Goal: Information Seeking & Learning: Learn about a topic

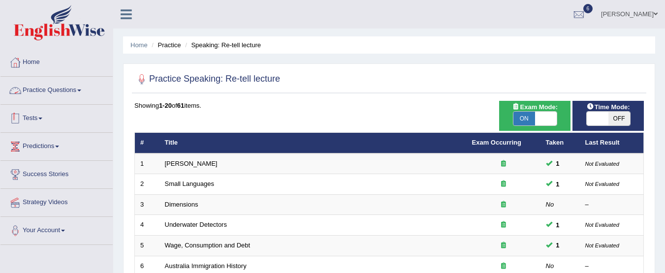
click at [40, 119] on link "Tests" at bounding box center [56, 117] width 112 height 25
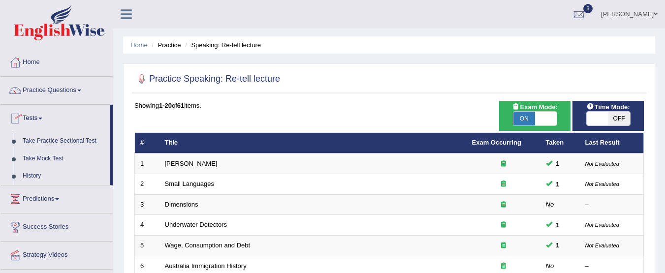
click at [76, 88] on link "Practice Questions" at bounding box center [56, 89] width 112 height 25
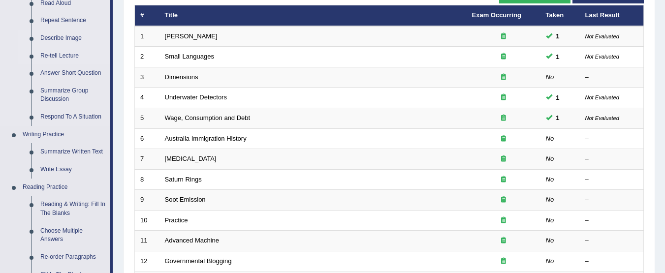
scroll to position [178, 0]
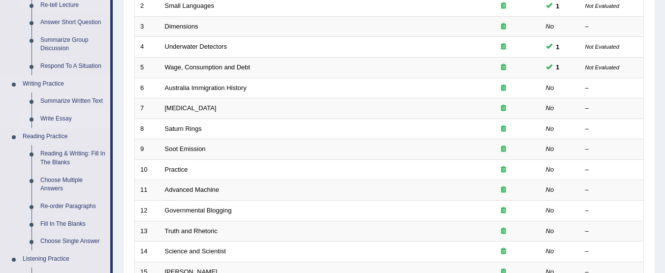
click at [59, 117] on link "Write Essay" at bounding box center [73, 119] width 74 height 18
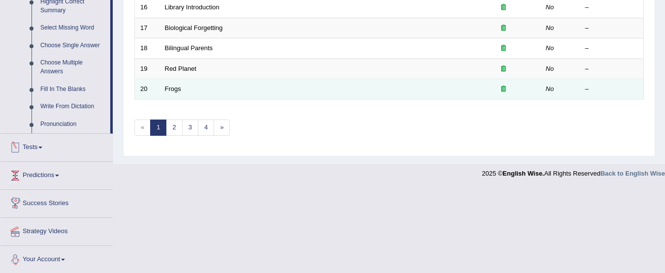
scroll to position [473, 0]
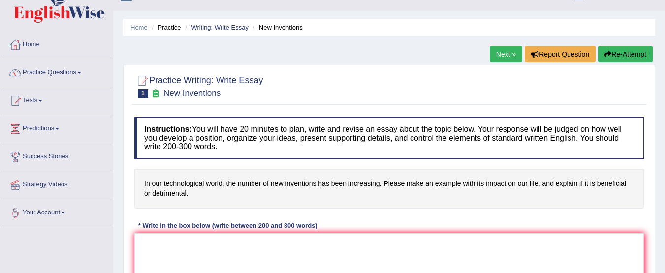
scroll to position [16, 0]
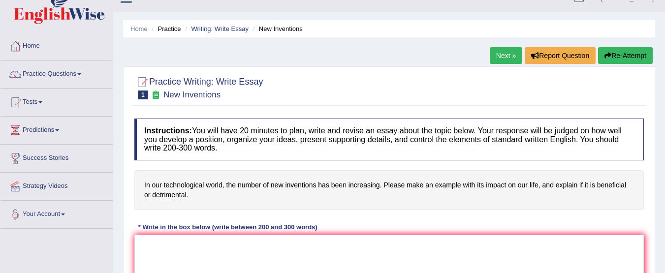
click at [502, 54] on link "Next »" at bounding box center [506, 55] width 32 height 17
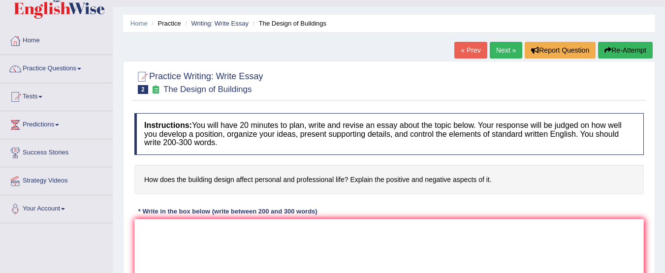
scroll to position [22, 0]
click at [499, 48] on link "Next »" at bounding box center [506, 49] width 32 height 17
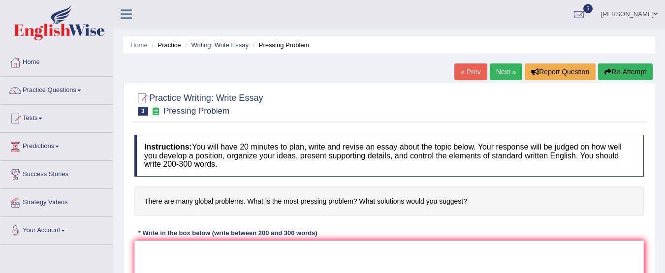
click at [503, 70] on link "Next »" at bounding box center [506, 71] width 32 height 17
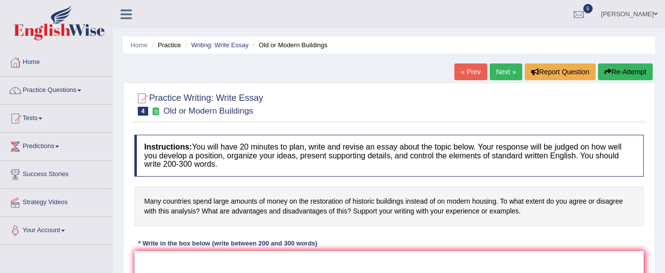
click at [508, 71] on link "Next »" at bounding box center [506, 71] width 32 height 17
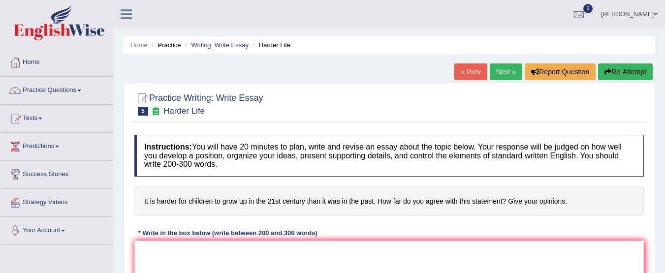
scroll to position [59, 0]
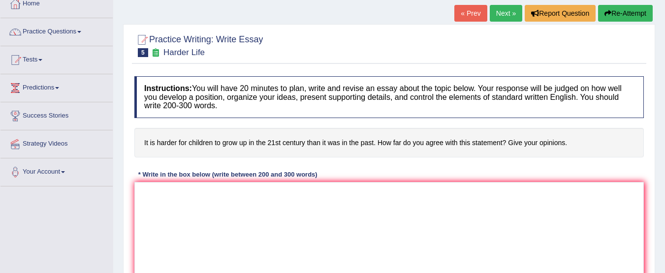
click at [503, 15] on link "Next »" at bounding box center [506, 13] width 32 height 17
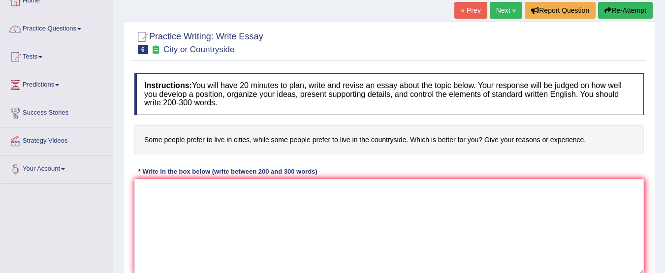
click at [503, 15] on link "Next »" at bounding box center [506, 10] width 32 height 17
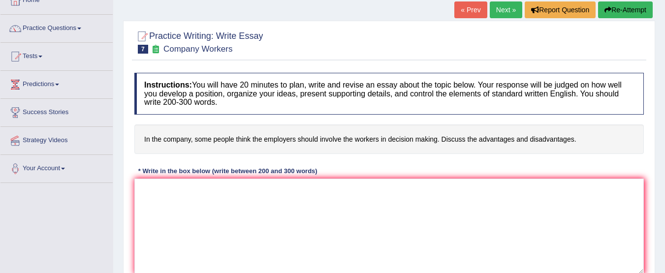
click at [502, 15] on link "Next »" at bounding box center [506, 9] width 32 height 17
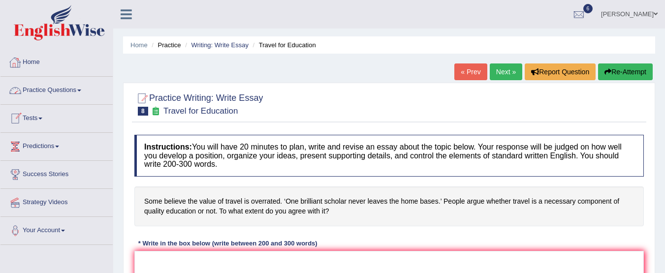
click at [79, 87] on link "Practice Questions" at bounding box center [56, 89] width 112 height 25
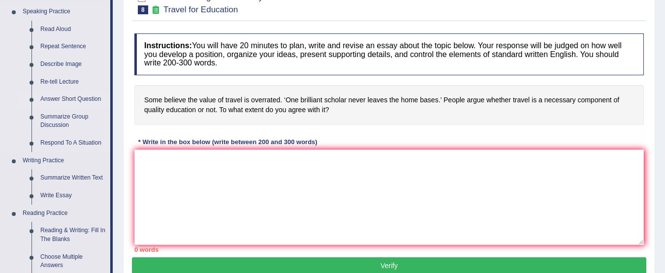
scroll to position [104, 0]
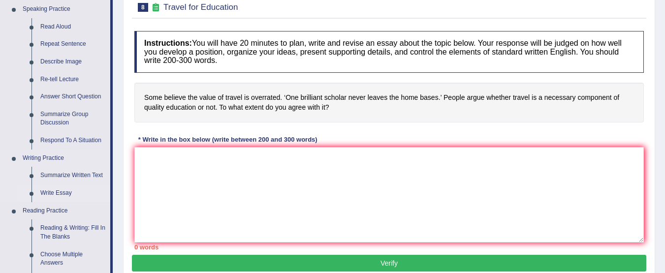
click at [49, 194] on link "Write Essay" at bounding box center [73, 193] width 74 height 18
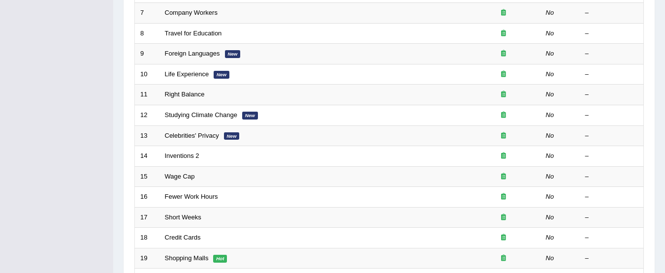
scroll to position [378, 0]
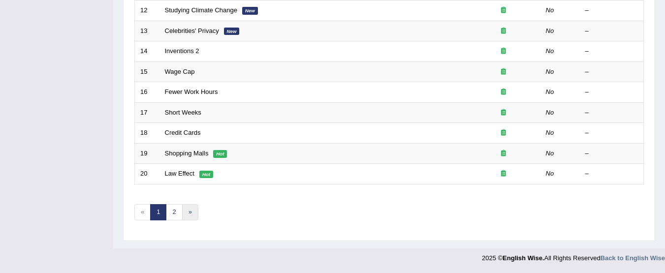
click at [185, 214] on link "»" at bounding box center [190, 212] width 16 height 16
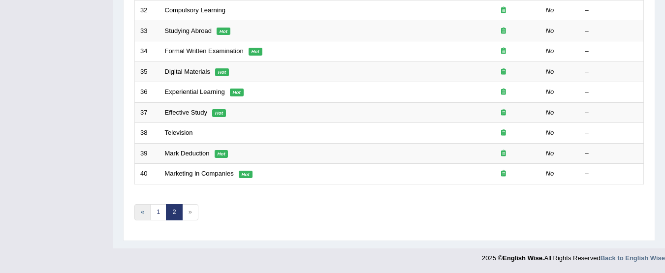
click at [142, 215] on link "«" at bounding box center [142, 212] width 16 height 16
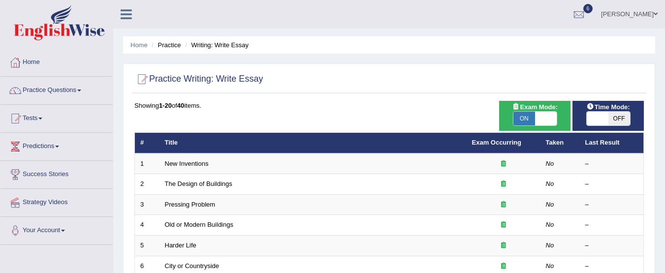
click at [80, 127] on link "Tests" at bounding box center [56, 117] width 112 height 25
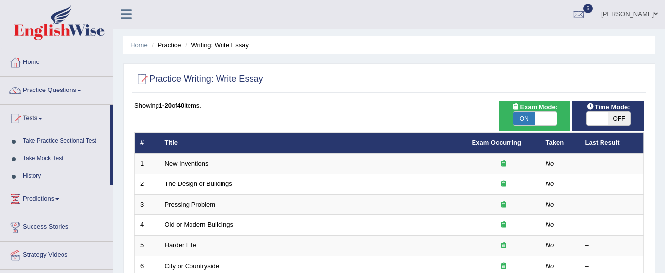
click at [600, 119] on span at bounding box center [597, 119] width 22 height 14
checkbox input "true"
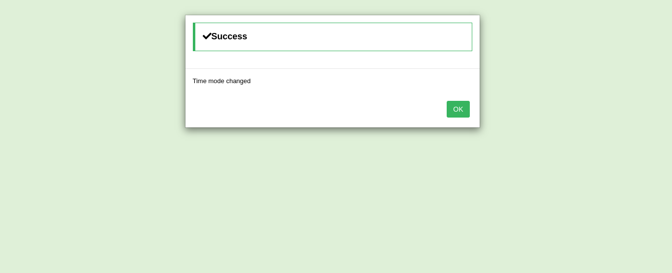
click at [462, 105] on button "OK" at bounding box center [458, 109] width 23 height 17
